Goal: Task Accomplishment & Management: Complete application form

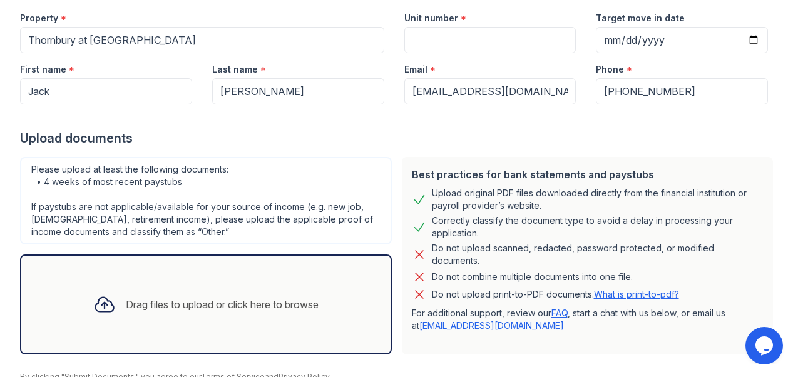
scroll to position [181, 0]
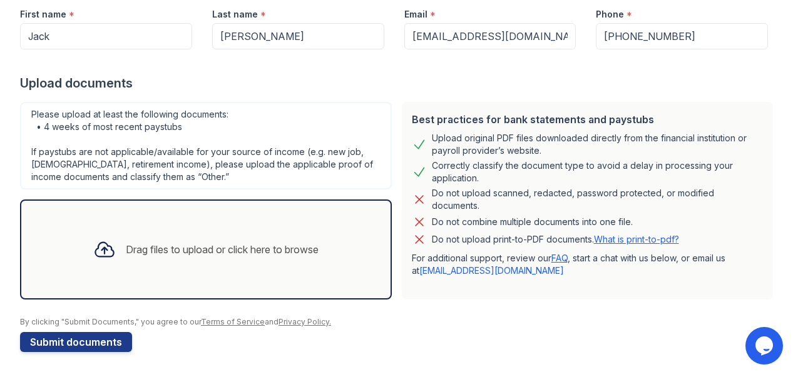
click at [201, 255] on div "Drag files to upload or click here to browse" at bounding box center [222, 249] width 193 height 15
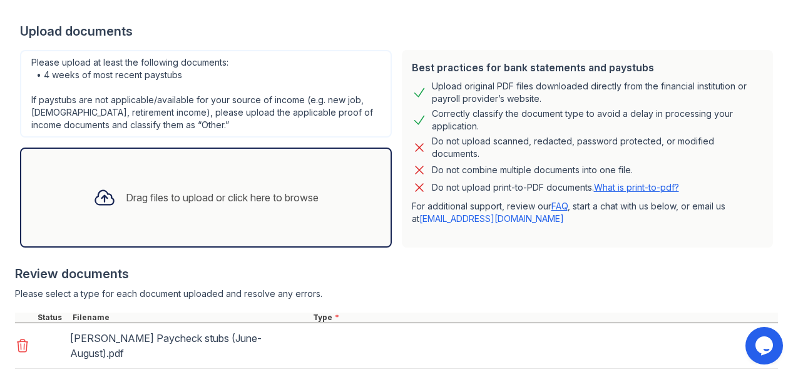
scroll to position [295, 0]
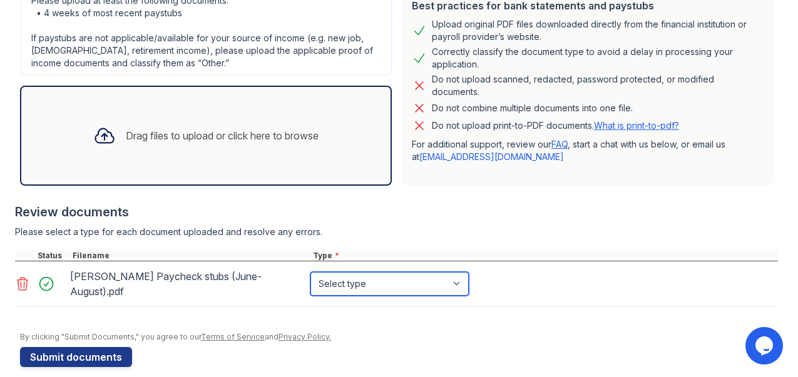
click at [352, 277] on select "Select type Paystub Bank Statement Offer Letter Tax Documents Benefit Award Let…" at bounding box center [389, 284] width 158 height 24
select select "paystub"
click at [310, 272] on select "Select type Paystub Bank Statement Offer Letter Tax Documents Benefit Award Let…" at bounding box center [389, 284] width 158 height 24
click at [372, 320] on div at bounding box center [399, 326] width 758 height 13
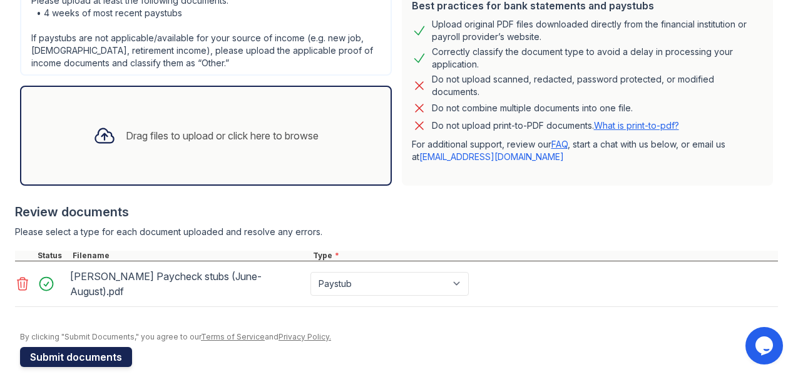
click at [83, 350] on button "Submit documents" at bounding box center [76, 357] width 112 height 20
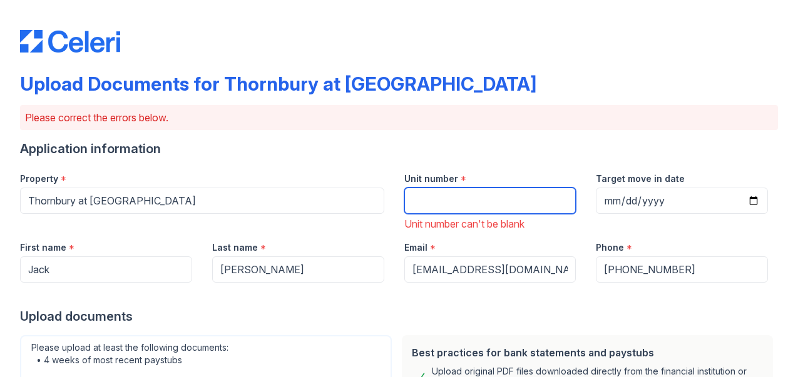
click at [449, 201] on input "Unit number" at bounding box center [490, 201] width 172 height 26
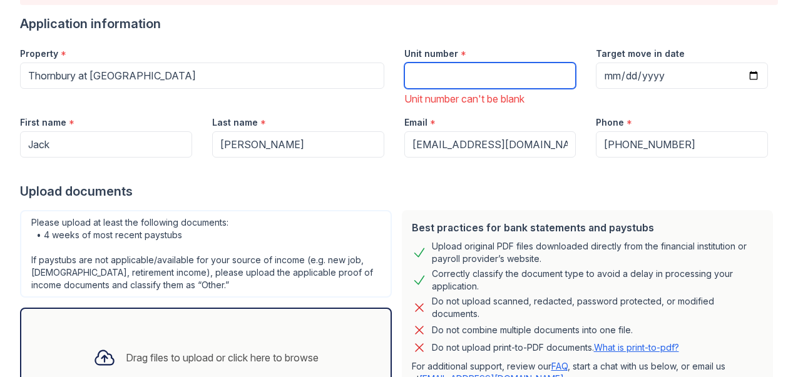
scroll to position [0, 0]
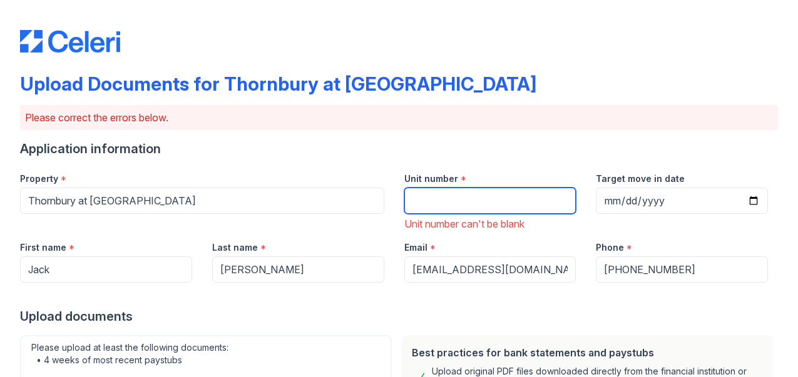
click at [521, 188] on input "Unit number" at bounding box center [490, 201] width 172 height 26
click at [522, 199] on input "Unit number" at bounding box center [490, 201] width 172 height 26
type input "334"
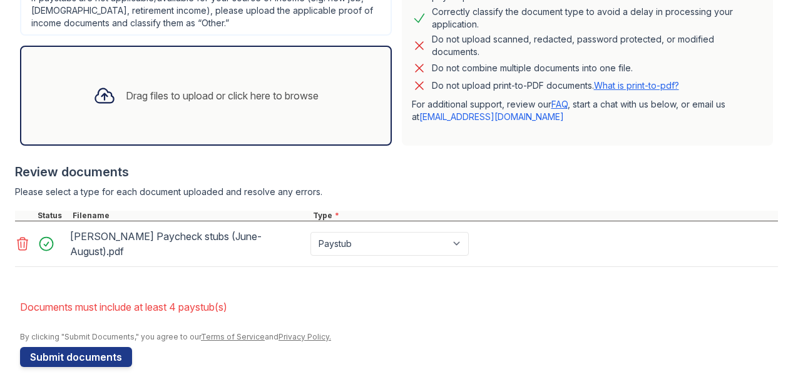
scroll to position [391, 0]
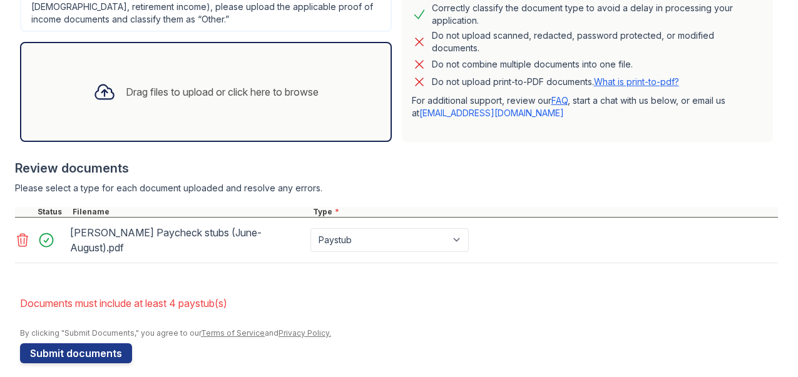
click at [223, 120] on div "Drag files to upload or click here to browse" at bounding box center [206, 92] width 372 height 100
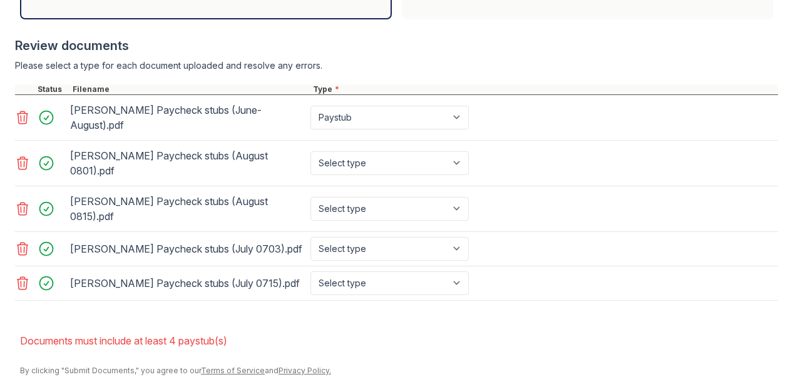
scroll to position [516, 0]
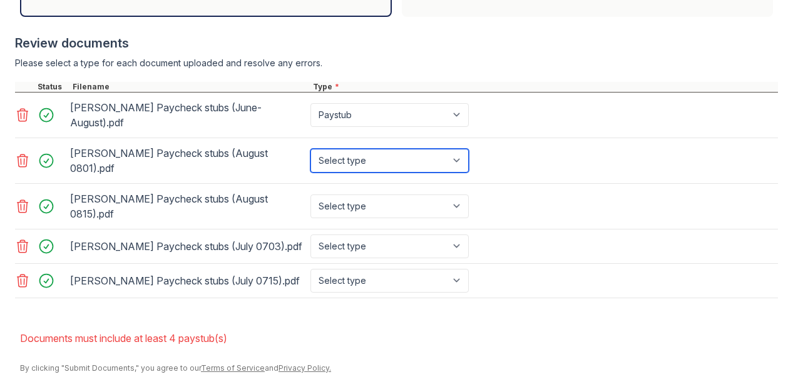
click at [341, 149] on select "Select type Paystub Bank Statement Offer Letter Tax Documents Benefit Award Let…" at bounding box center [389, 161] width 158 height 24
select select "paystub"
click at [310, 149] on select "Select type Paystub Bank Statement Offer Letter Tax Documents Benefit Award Let…" at bounding box center [389, 161] width 158 height 24
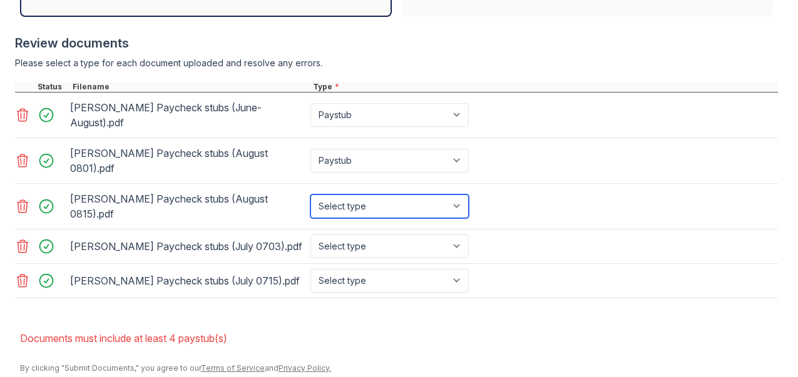
click at [337, 195] on select "Select type Paystub Bank Statement Offer Letter Tax Documents Benefit Award Let…" at bounding box center [389, 207] width 158 height 24
select select "paystub"
click at [310, 195] on select "Select type Paystub Bank Statement Offer Letter Tax Documents Benefit Award Let…" at bounding box center [389, 207] width 158 height 24
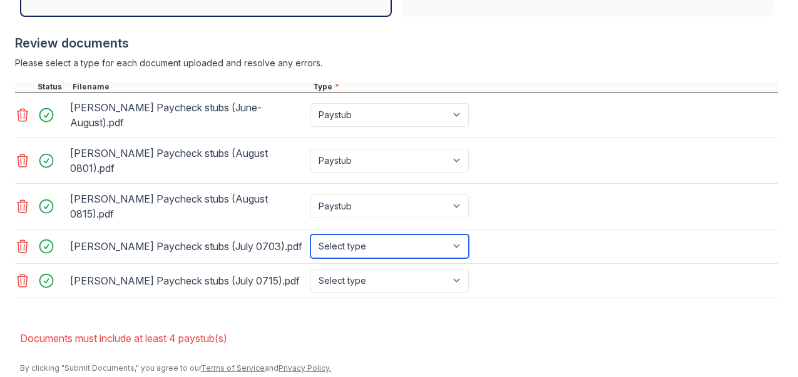
click at [344, 235] on select "Select type Paystub Bank Statement Offer Letter Tax Documents Benefit Award Let…" at bounding box center [389, 247] width 158 height 24
select select "paystub"
click at [310, 235] on select "Select type Paystub Bank Statement Offer Letter Tax Documents Benefit Award Let…" at bounding box center [389, 247] width 158 height 24
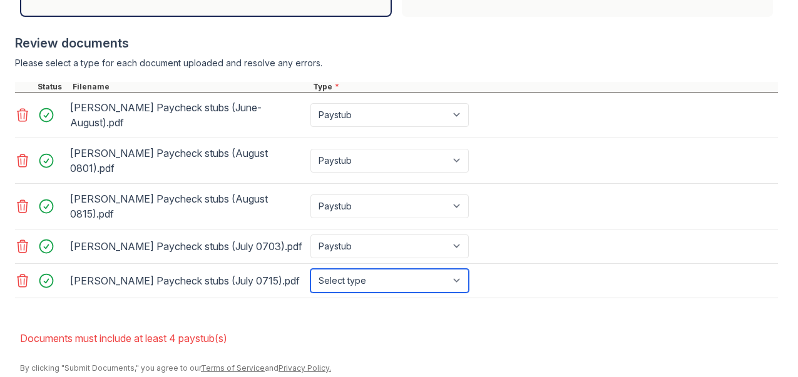
click at [343, 269] on select "Select type Paystub Bank Statement Offer Letter Tax Documents Benefit Award Let…" at bounding box center [389, 281] width 158 height 24
select select "paystub"
click at [310, 269] on select "Select type Paystub Bank Statement Offer Letter Tax Documents Benefit Award Let…" at bounding box center [389, 281] width 158 height 24
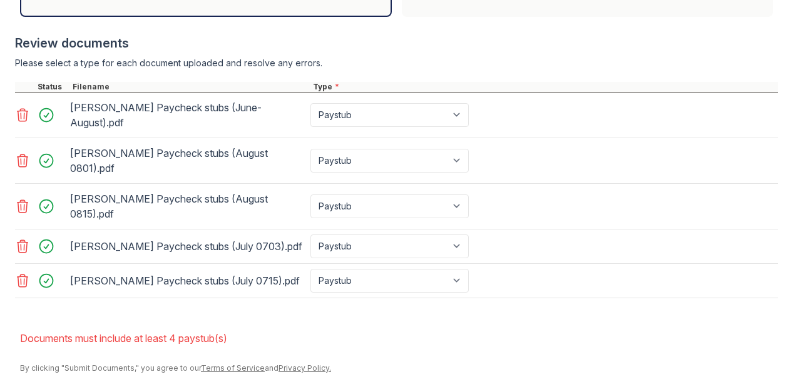
click at [26, 112] on icon at bounding box center [22, 115] width 15 height 15
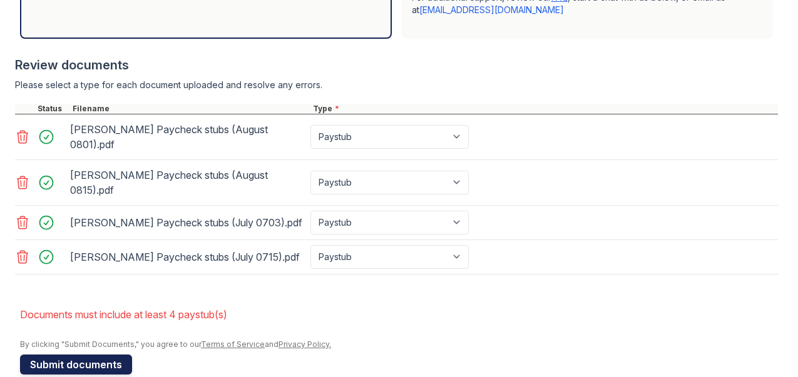
click at [84, 355] on button "Submit documents" at bounding box center [76, 365] width 112 height 20
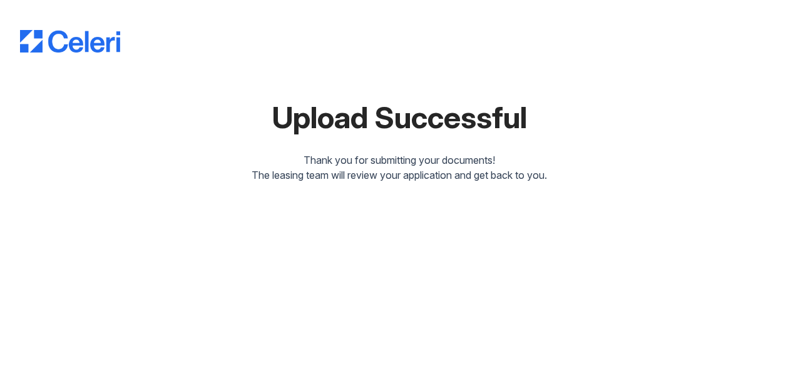
click at [343, 125] on div "Upload Successful" at bounding box center [399, 118] width 758 height 30
click at [417, 168] on div "The leasing team will review your application and get back to you." at bounding box center [399, 175] width 758 height 15
click at [337, 91] on div "Upload Successful Thank you for submitting your documents! The leasing team wil…" at bounding box center [399, 94] width 758 height 178
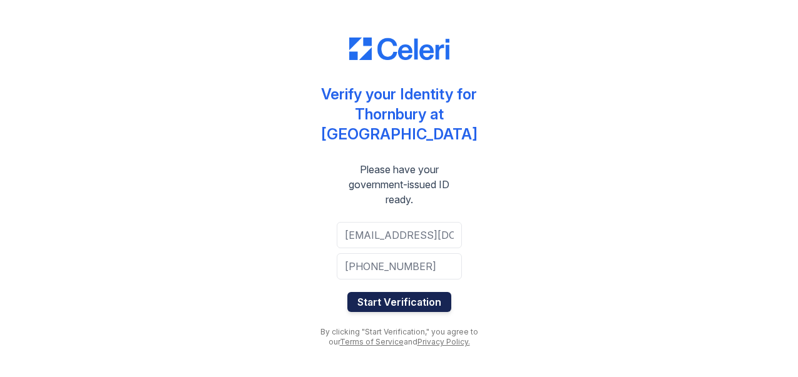
click at [404, 304] on button "Start Verification" at bounding box center [399, 302] width 104 height 20
